Goal: Complete application form

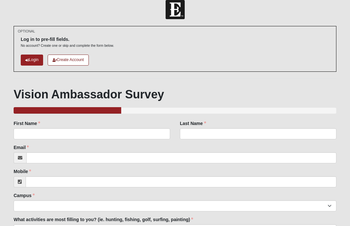
scroll to position [28, 0]
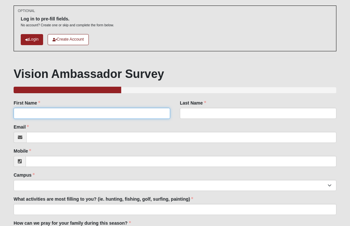
click at [20, 111] on input "First Name" at bounding box center [92, 113] width 157 height 11
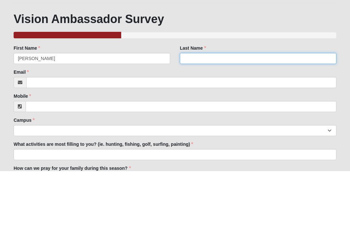
click at [211, 108] on input "Last Name" at bounding box center [258, 113] width 157 height 11
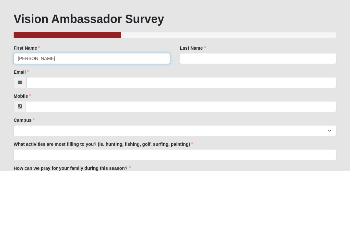
click at [76, 108] on input "Josh" at bounding box center [92, 113] width 157 height 11
type input "J"
type input "Melissa"
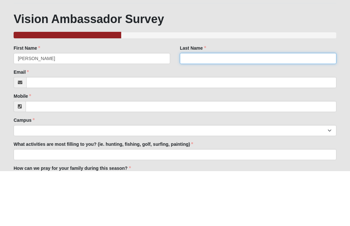
click at [218, 108] on input "Last Name" at bounding box center [258, 113] width 157 height 11
type input "Gilbert"
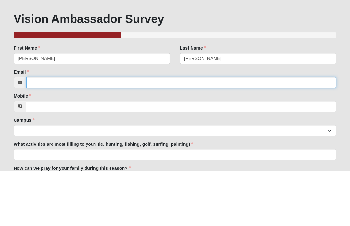
click at [150, 132] on input "Email" at bounding box center [181, 137] width 311 height 11
type input "1melissas@gmail.com"
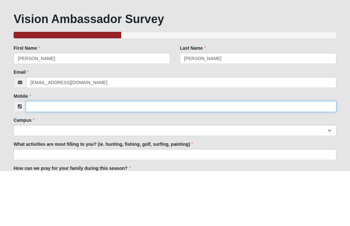
click at [201, 156] on input "Mobile" at bounding box center [181, 161] width 311 height 11
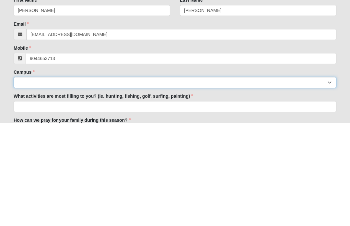
click at [130, 180] on select "Arlington Baymeadows Eleven22 Online Fleming Island Jesup Mandarin North Jax Or…" at bounding box center [175, 185] width 323 height 11
type input "(904) 465-3713"
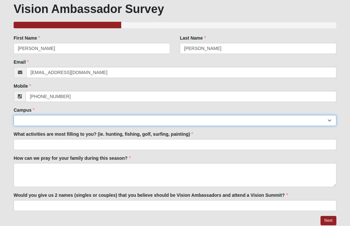
select select "3"
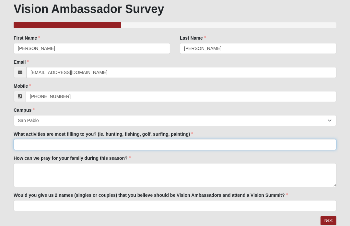
click at [19, 145] on input "What activities are most filling to you? (ie. hunting, fishing, golf, surfing, …" at bounding box center [175, 144] width 323 height 11
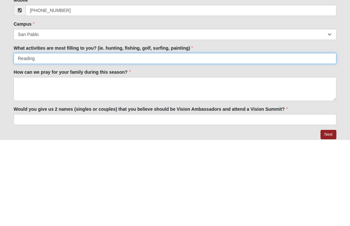
type input "Reading"
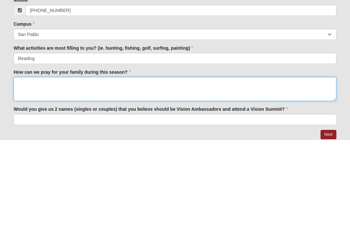
click at [299, 163] on textarea "How can we pray for your family during this season?" at bounding box center [175, 175] width 323 height 24
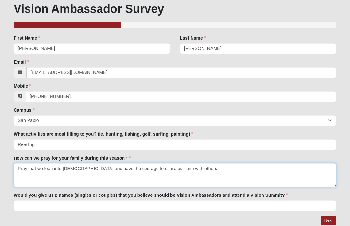
type textarea "Pray that we lean into God and have the courage to share our faith with others"
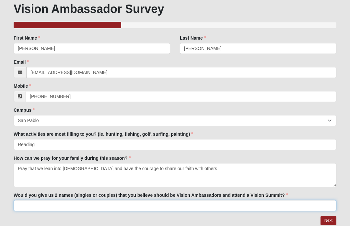
click at [22, 202] on input "Would you give us 2 names (singles or couples) that you believe should be Visio…" at bounding box center [175, 205] width 323 height 11
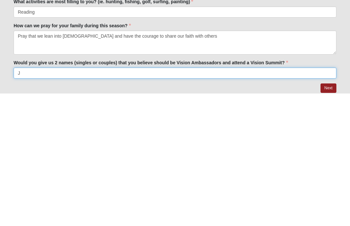
scroll to position [116, 0]
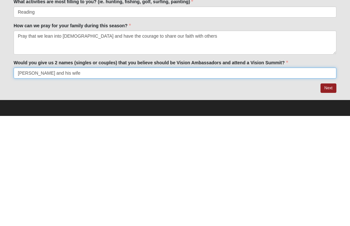
type input "James Seawell and his wife"
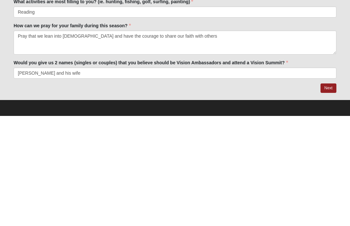
click at [329, 193] on link "Next" at bounding box center [329, 197] width 16 height 9
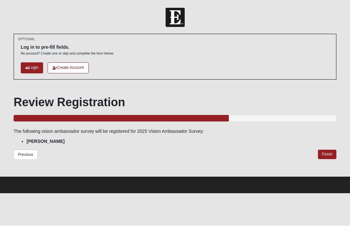
click at [333, 154] on link "Finish" at bounding box center [327, 154] width 18 height 9
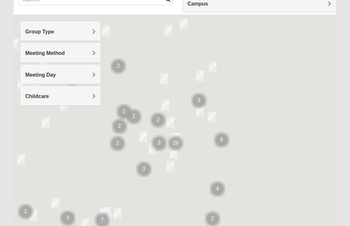
scroll to position [59, 0]
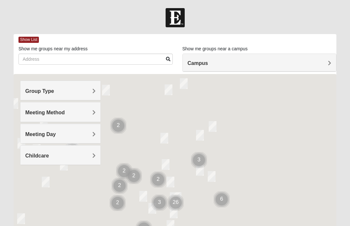
scroll to position [59, 0]
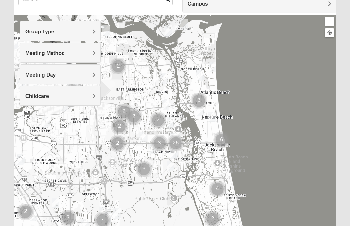
click at [46, 35] on div "Group Type" at bounding box center [60, 30] width 80 height 19
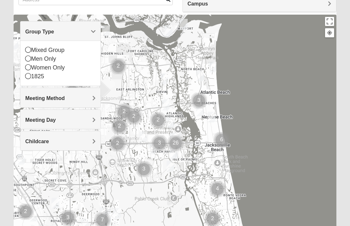
click at [30, 49] on icon at bounding box center [28, 50] width 6 height 6
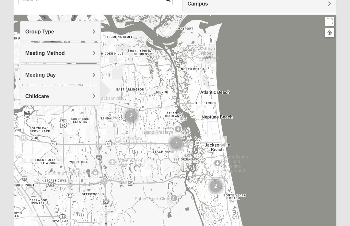
scroll to position [59, 0]
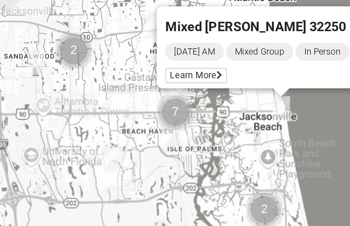
click at [144, 48] on div "Mixed [PERSON_NAME] 32250 [DATE] AM Mixed Group In Person Childcare Learn More" at bounding box center [175, 145] width 323 height 260
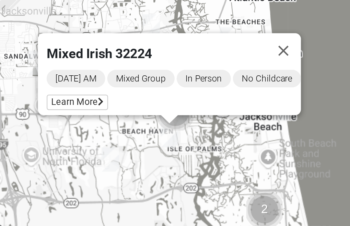
click at [221, 106] on button "Close" at bounding box center [229, 114] width 16 height 16
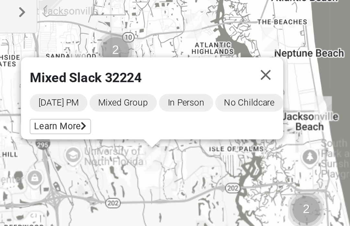
click at [195, 117] on button "Close" at bounding box center [203, 125] width 16 height 16
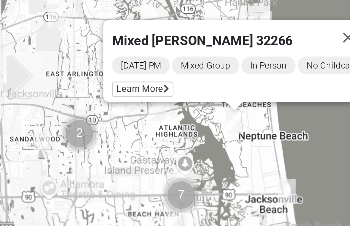
click at [150, 91] on span "Learn More" at bounding box center [163, 94] width 27 height 7
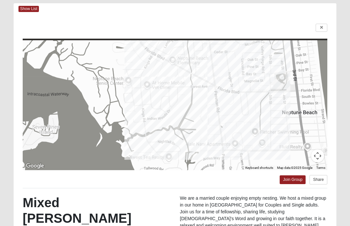
scroll to position [31, 0]
click at [31, 6] on span "Show List" at bounding box center [28, 9] width 20 height 6
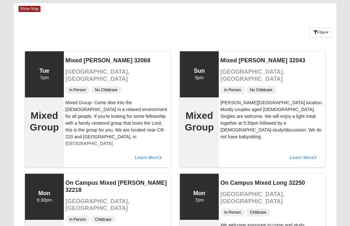
click at [32, 11] on span "Show Map" at bounding box center [29, 9] width 22 height 6
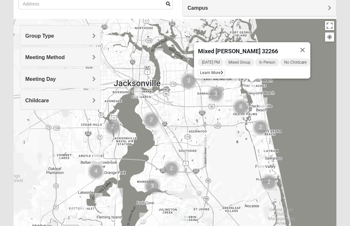
scroll to position [55, 0]
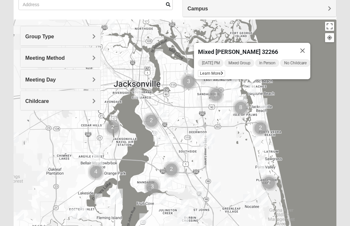
click at [54, 36] on span "Group Type" at bounding box center [39, 37] width 29 height 6
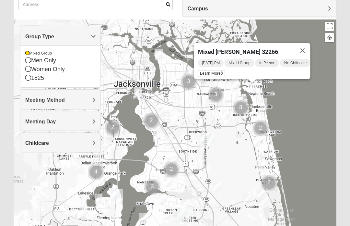
click at [54, 36] on span "Group Type" at bounding box center [39, 37] width 29 height 6
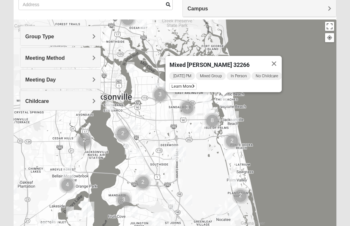
click at [281, 61] on button "Close" at bounding box center [275, 64] width 16 height 16
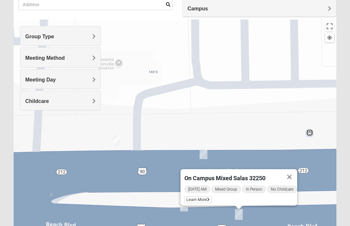
click at [295, 173] on button "Close" at bounding box center [290, 177] width 16 height 16
click at [295, 171] on button "Close" at bounding box center [290, 177] width 16 height 16
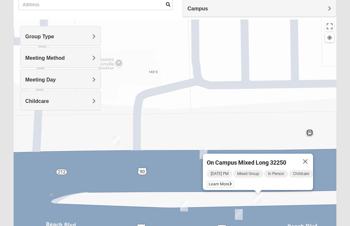
click at [218, 180] on div "[DATE] PM Mixed Group In Person Childcare Learn More" at bounding box center [260, 179] width 106 height 21
click at [225, 186] on span "Learn More" at bounding box center [220, 184] width 27 height 7
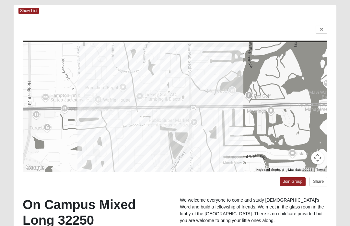
scroll to position [29, 0]
click at [322, 30] on icon at bounding box center [322, 30] width 3 height 4
